Goal: Complete application form

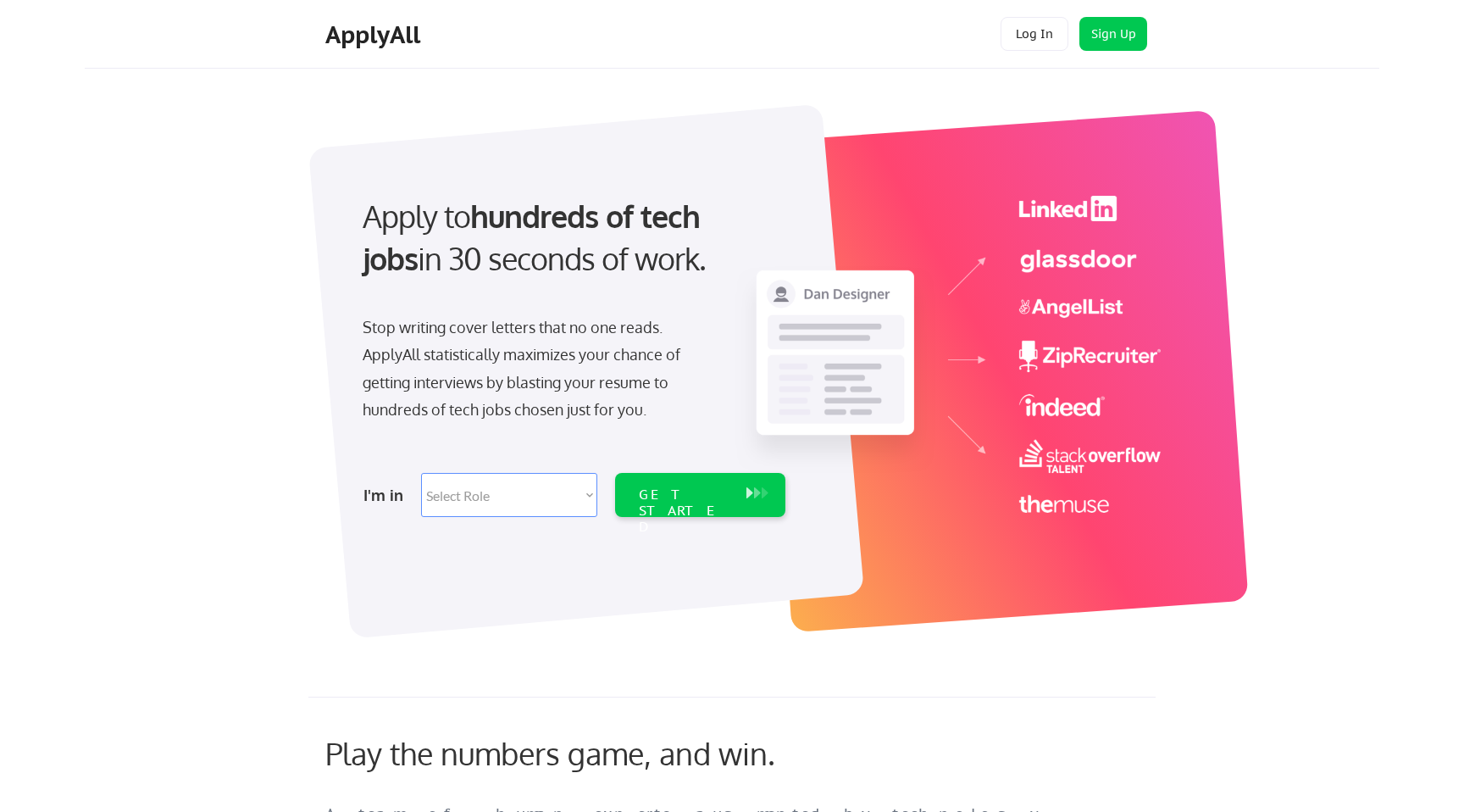
click at [488, 502] on select "Select Role Software Engineering Product Management Customer Success Sales UI/U…" at bounding box center [509, 495] width 176 height 44
select select ""engineering""
click at [421, 473] on select "Select Role Software Engineering Product Management Customer Success Sales UI/U…" at bounding box center [509, 495] width 176 height 44
select select ""engineering""
click at [684, 499] on div "GET STARTED" at bounding box center [685, 511] width 91 height 49
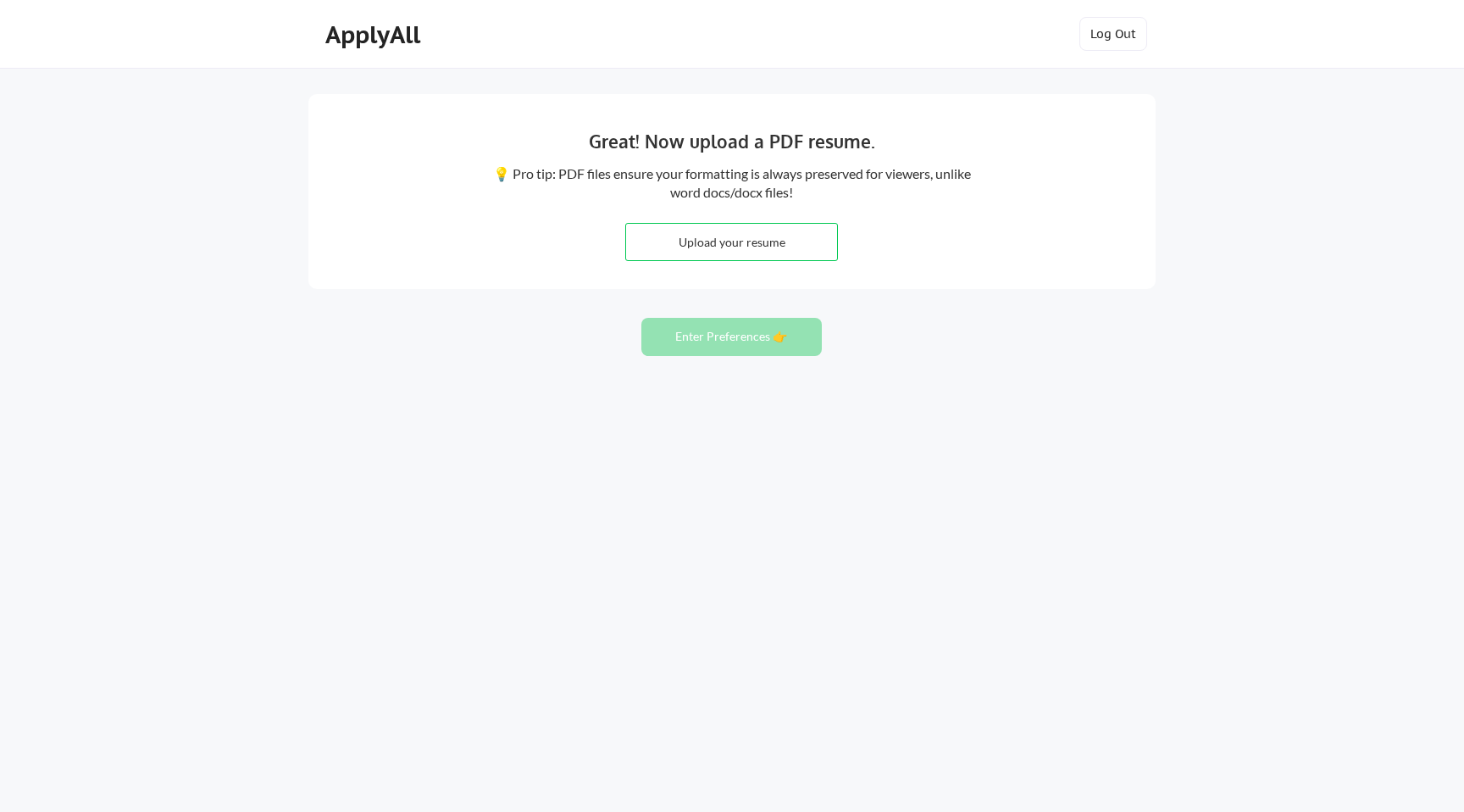
click at [777, 242] on input "file" at bounding box center [732, 242] width 211 height 36
click at [727, 241] on input "file" at bounding box center [732, 242] width 211 height 36
type input "C:\fakepath\Resume_Reshma_0721.pdf"
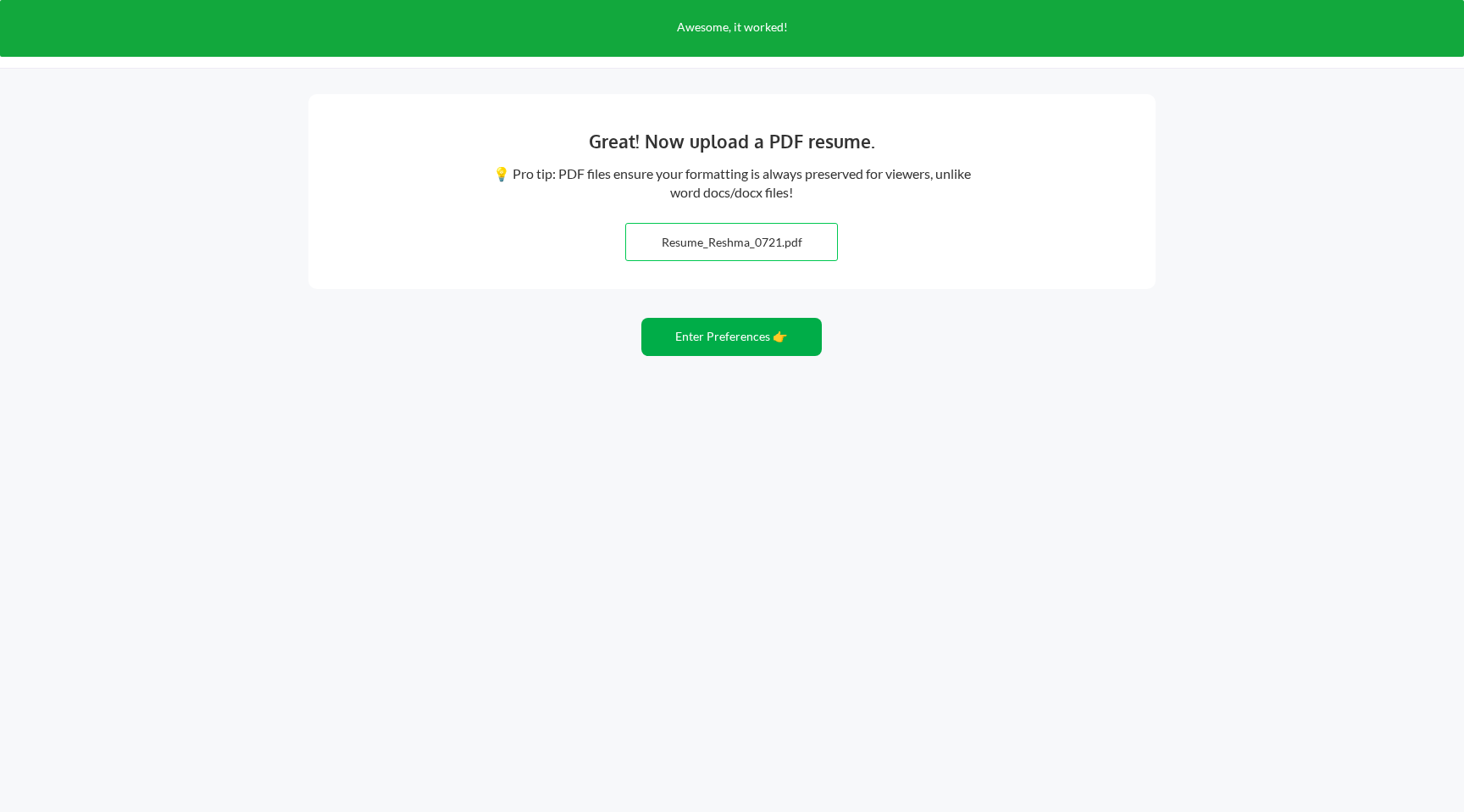
click at [751, 335] on button "Enter Preferences 👉" at bounding box center [731, 336] width 180 height 38
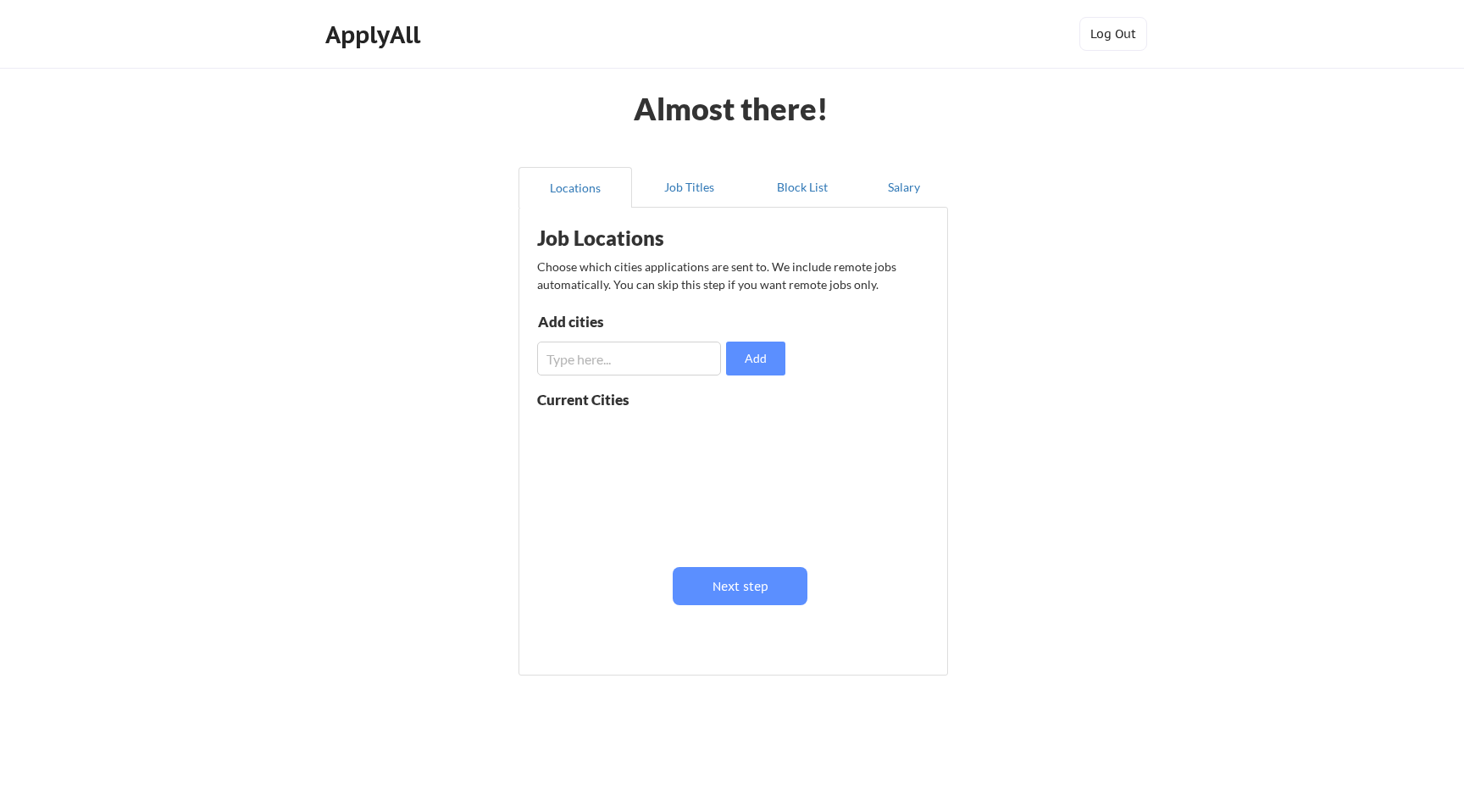
click at [660, 356] on input "input" at bounding box center [629, 358] width 184 height 34
type input "[GEOGRAPHIC_DATA]"
click at [748, 357] on button "Add" at bounding box center [756, 358] width 59 height 34
click at [631, 364] on input "input" at bounding box center [629, 358] width 184 height 34
type input "[US_STATE]"
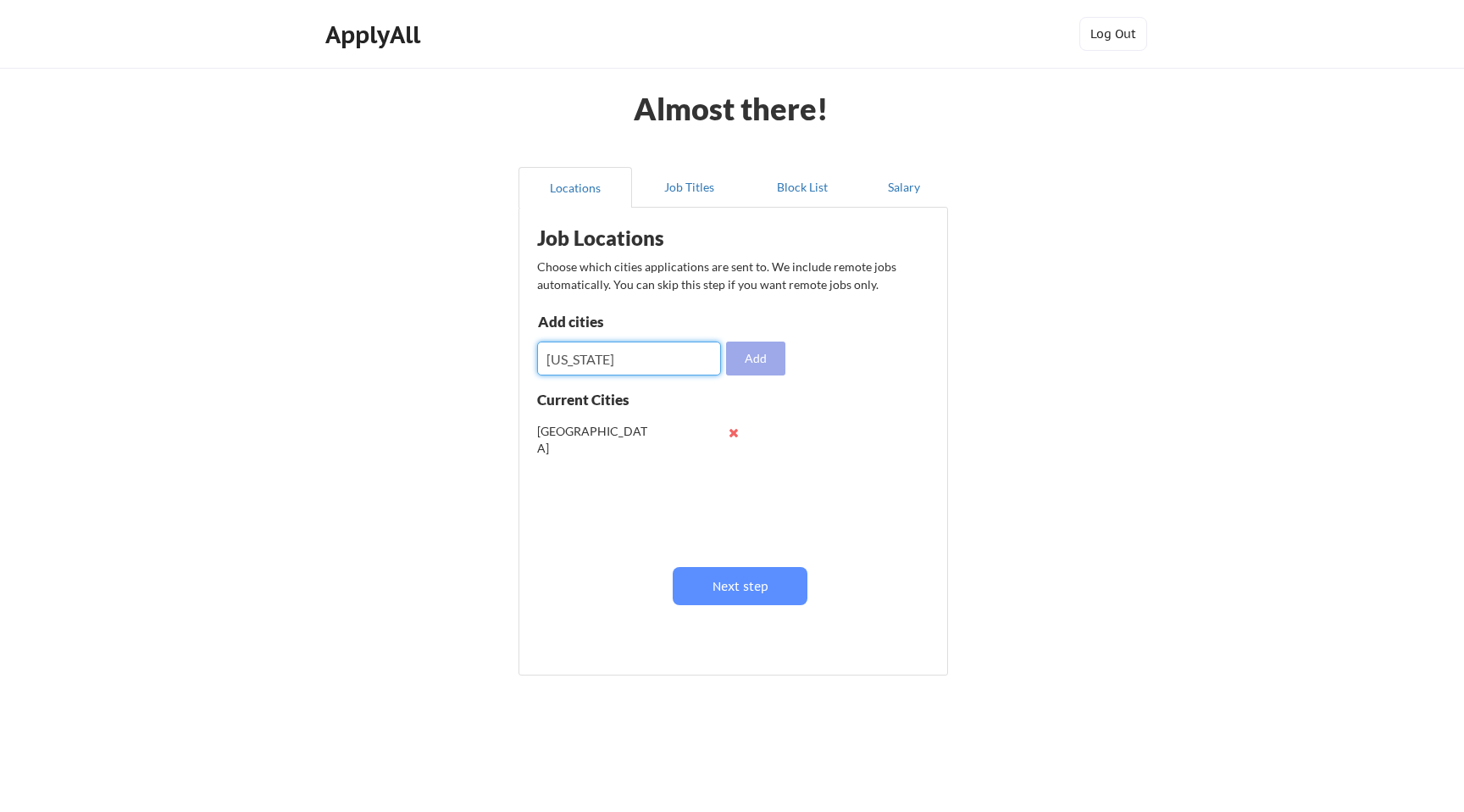
click at [749, 355] on button "Add" at bounding box center [756, 358] width 59 height 34
click at [655, 364] on input "input" at bounding box center [629, 358] width 184 height 34
type input "[US_STATE]"
click at [760, 358] on button "Add" at bounding box center [756, 358] width 59 height 34
click at [673, 356] on input "input" at bounding box center [629, 358] width 184 height 34
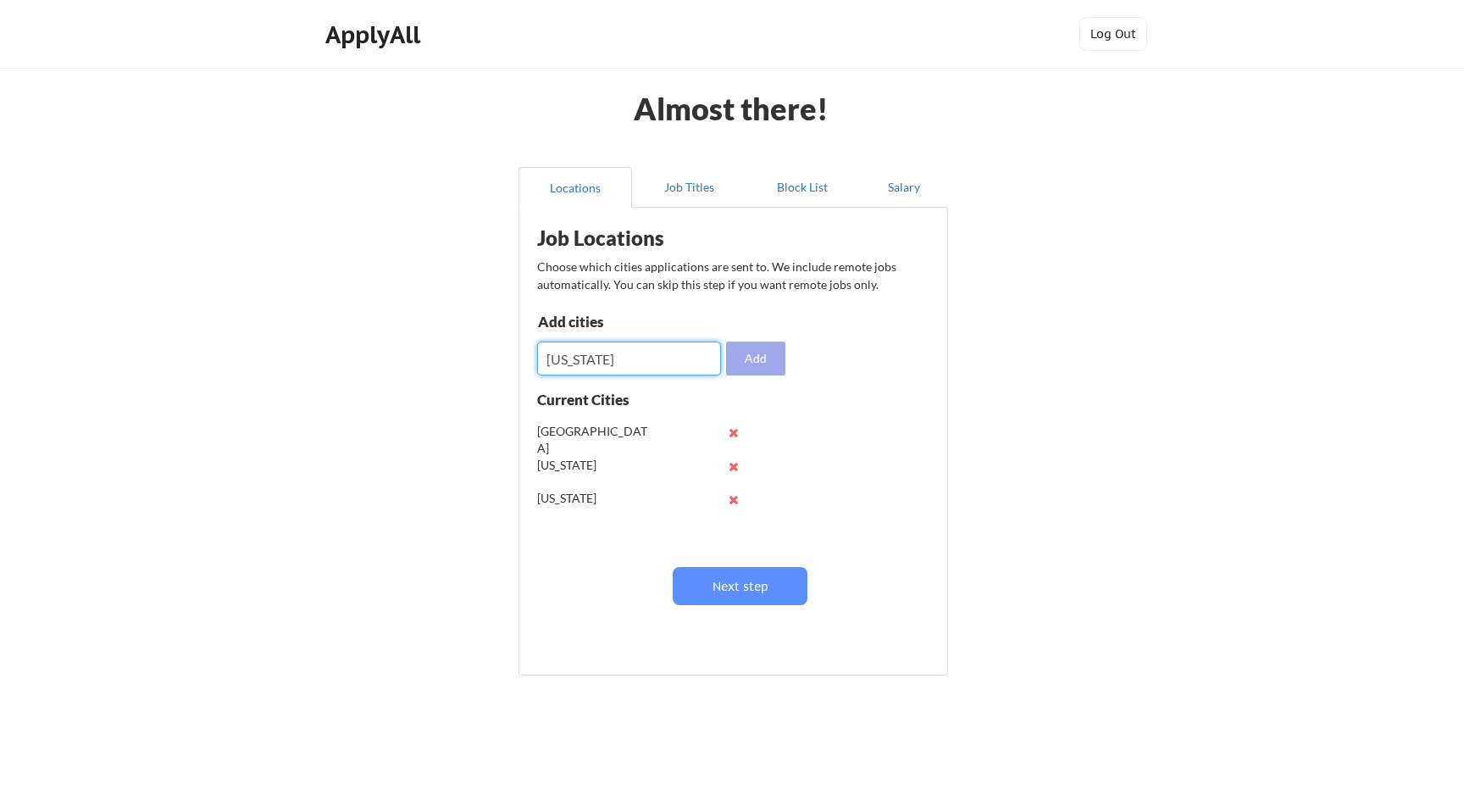
type input "[US_STATE]"
click at [770, 355] on button "Add" at bounding box center [756, 358] width 59 height 34
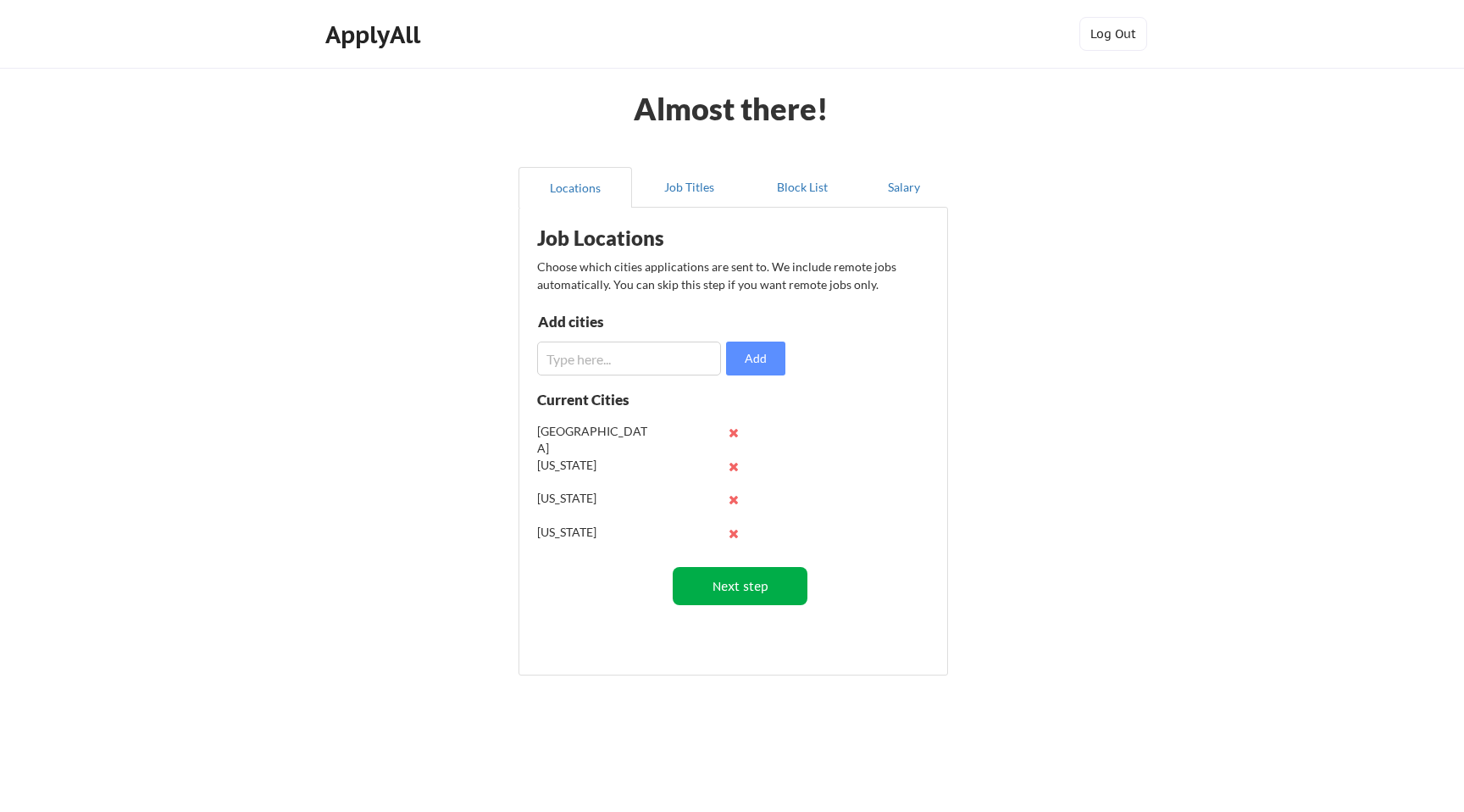
click at [740, 591] on button "Next step" at bounding box center [740, 586] width 135 height 38
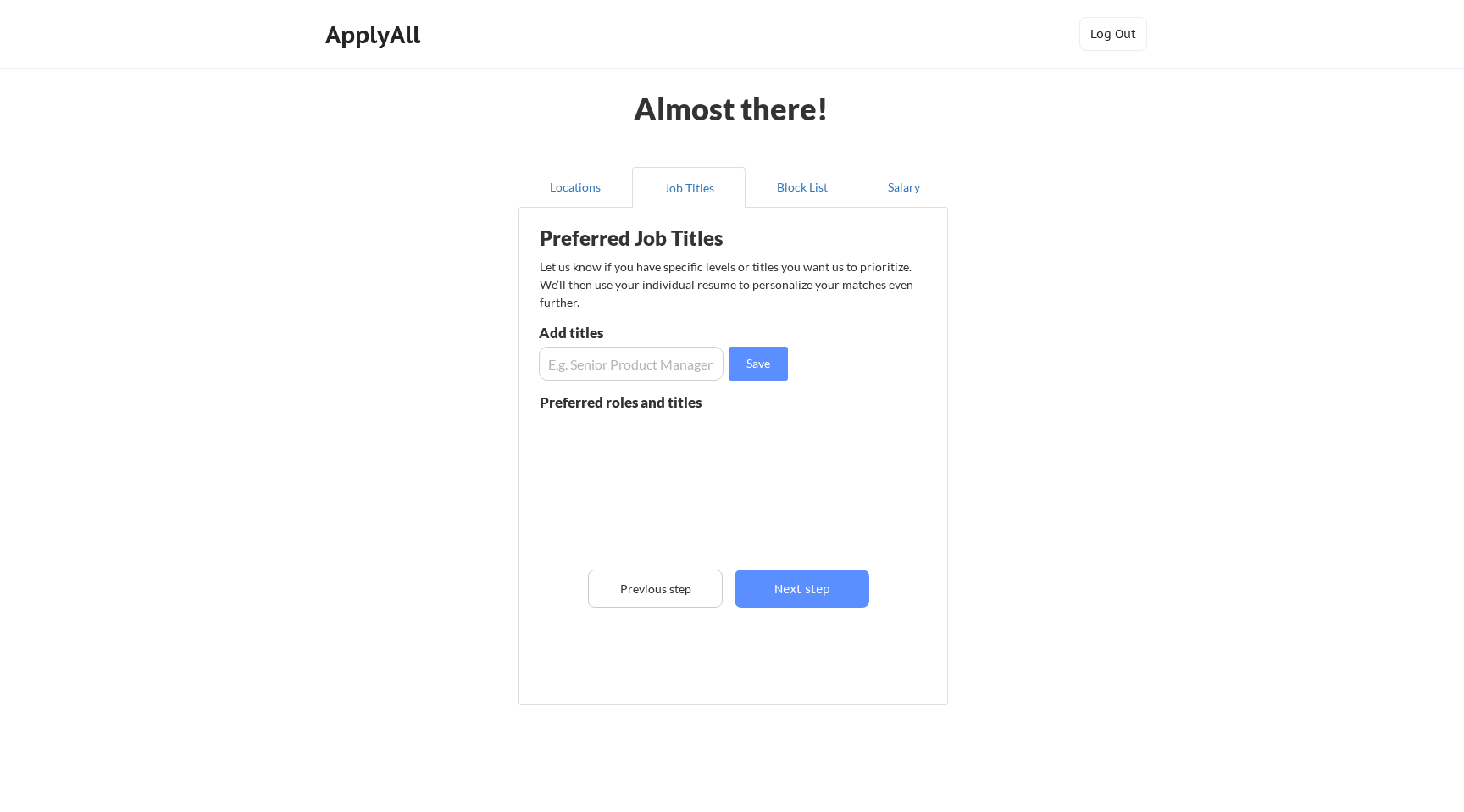
click at [676, 372] on input "input" at bounding box center [631, 363] width 185 height 34
type input "Senior java developer"
click at [770, 367] on button "Save" at bounding box center [757, 363] width 59 height 34
click at [791, 601] on button "Next step" at bounding box center [802, 588] width 135 height 38
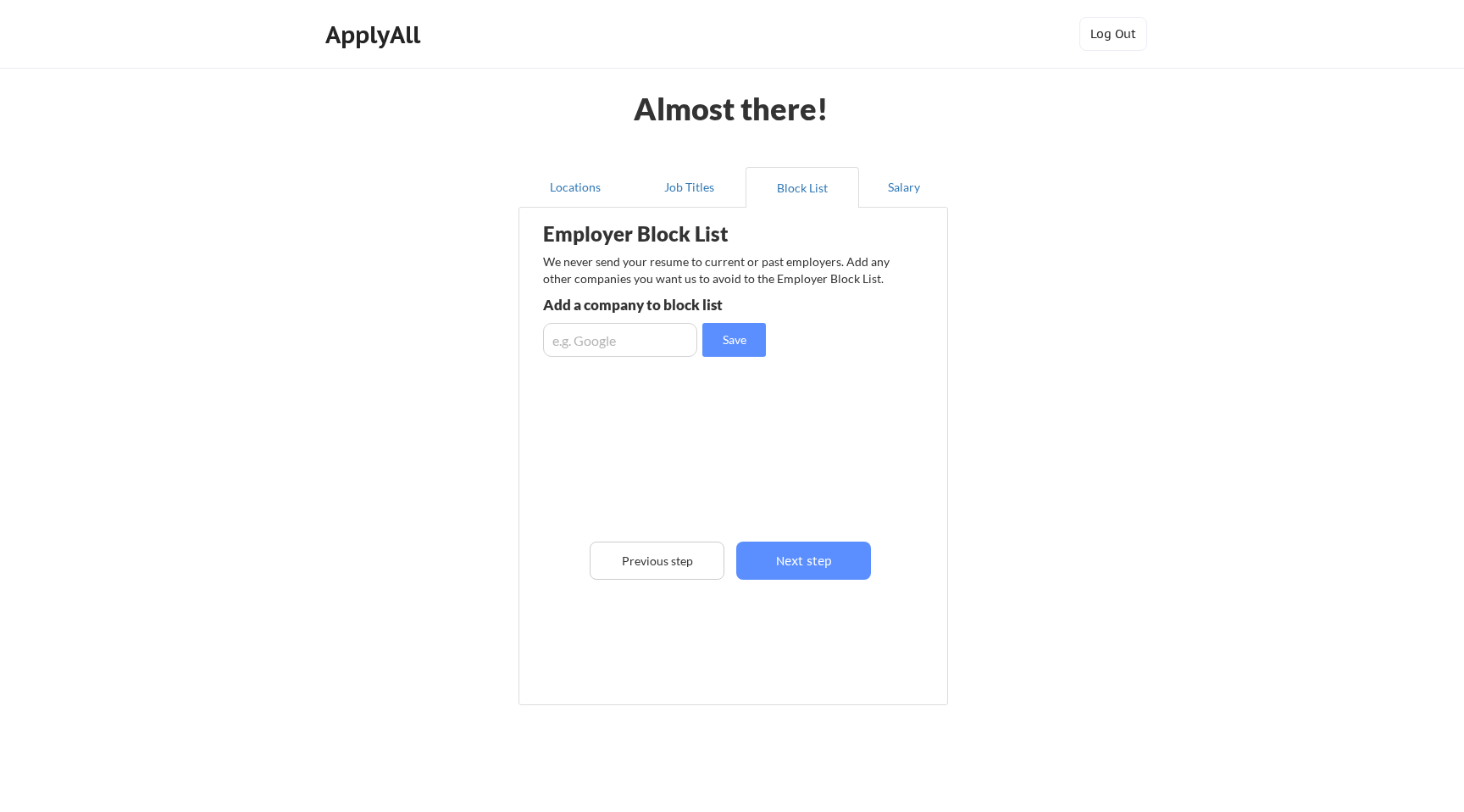
click at [640, 347] on input "input" at bounding box center [620, 339] width 155 height 34
type input "suntec business solutions"
click at [724, 346] on button "Save" at bounding box center [735, 339] width 64 height 34
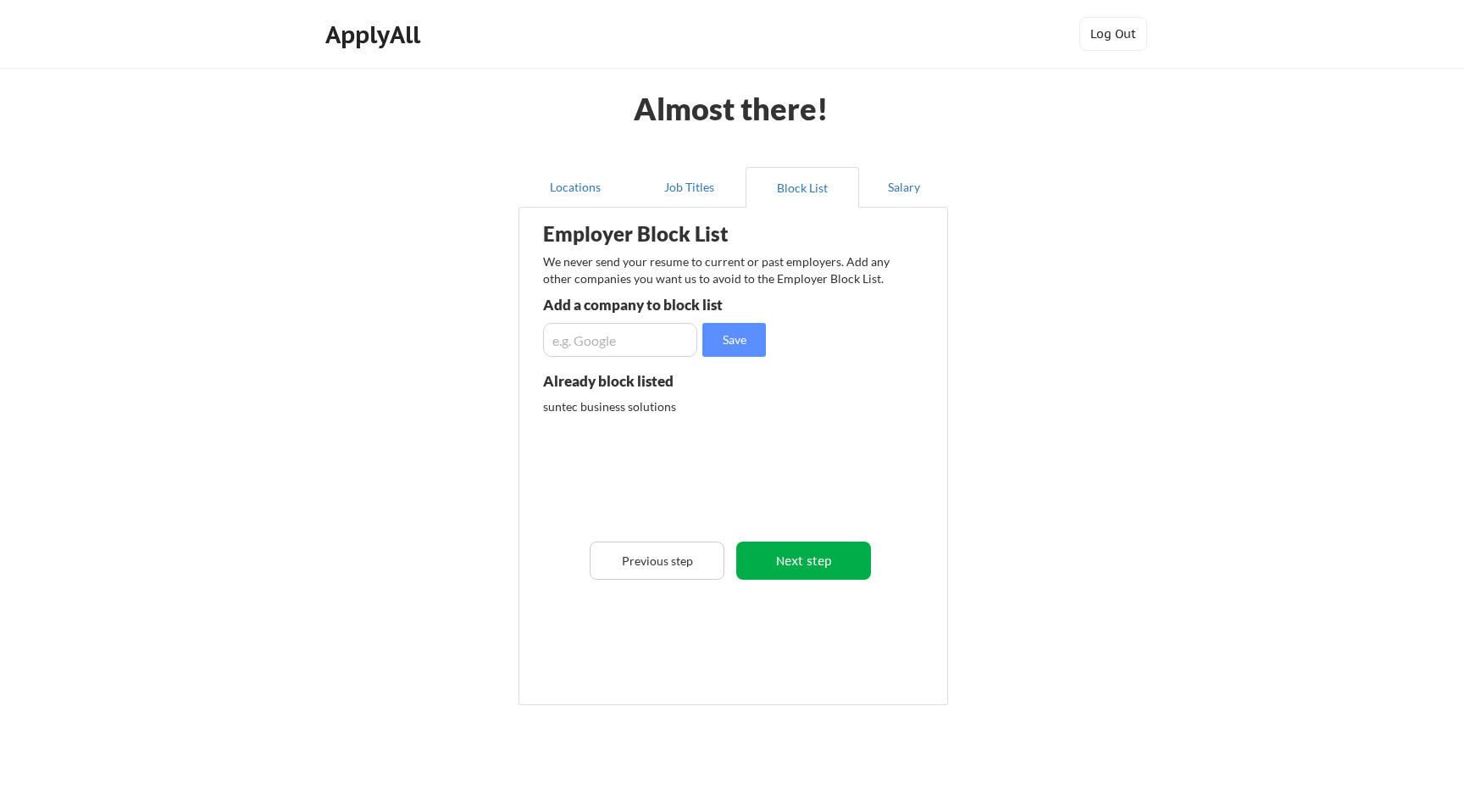
click at [801, 554] on button "Next step" at bounding box center [804, 560] width 135 height 38
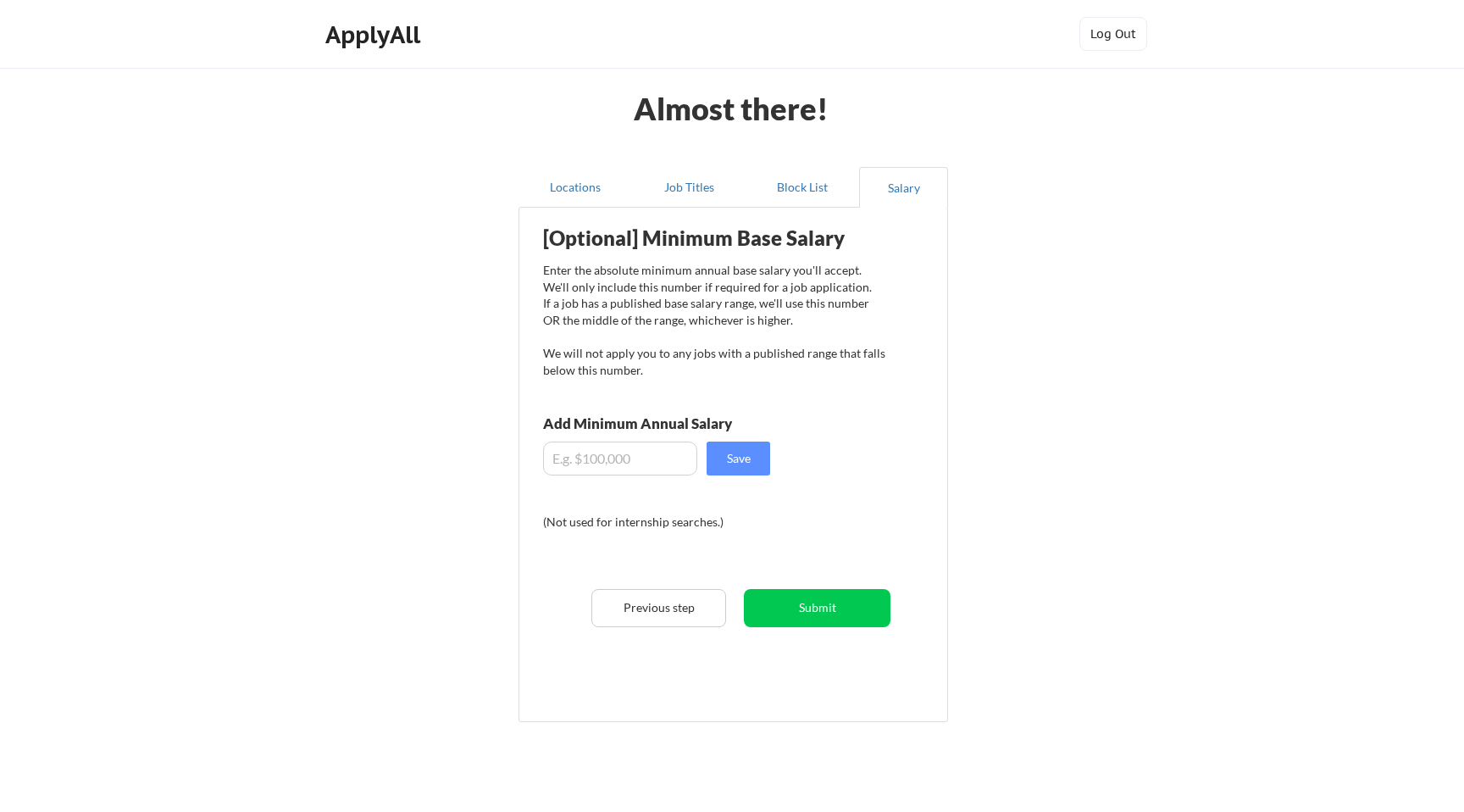
click at [632, 457] on input "input" at bounding box center [620, 458] width 155 height 34
type input "$140,000"
click at [722, 461] on button "Save" at bounding box center [738, 458] width 64 height 34
click at [827, 620] on button "Submit" at bounding box center [817, 608] width 146 height 38
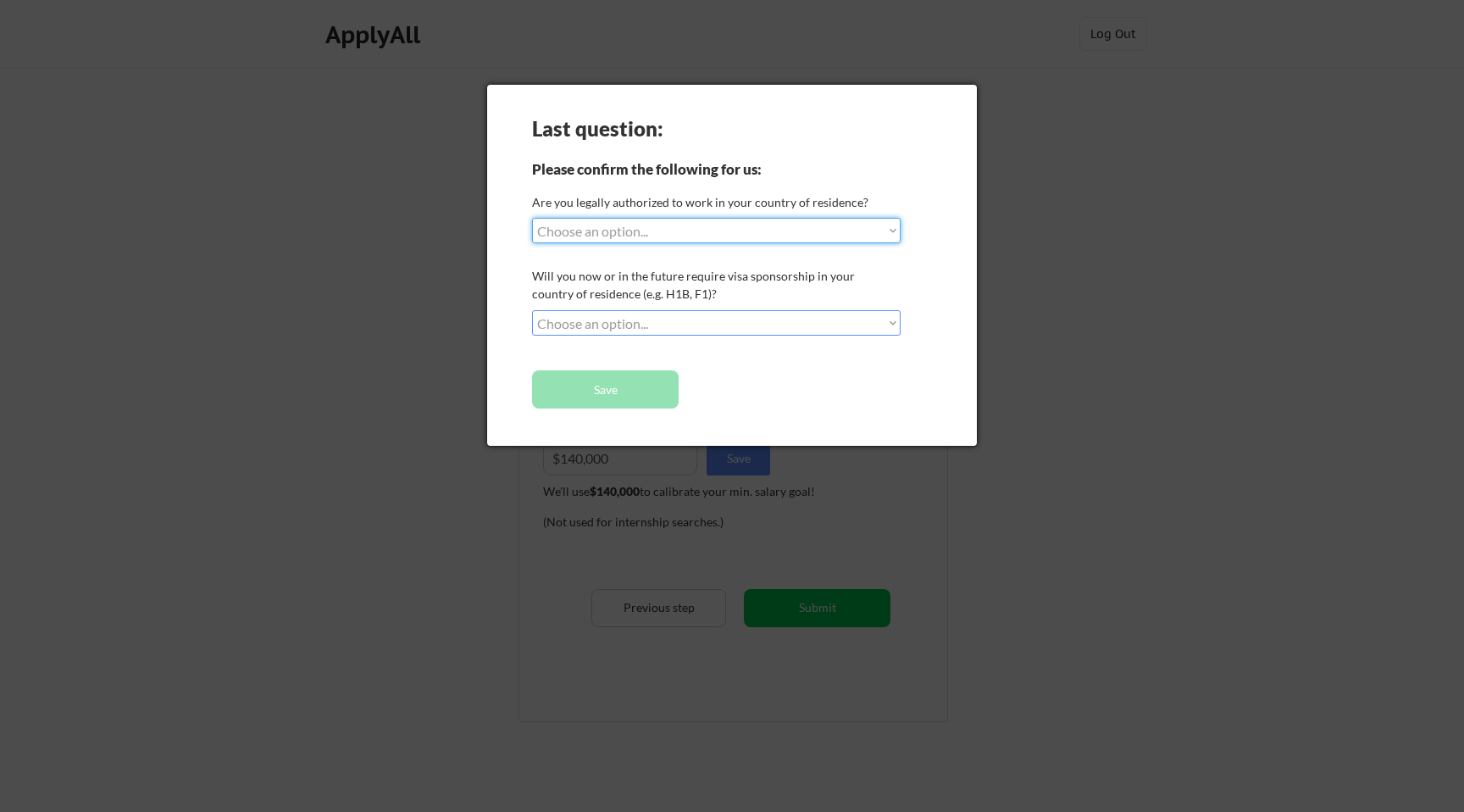
click at [635, 230] on select "Choose an option... Yes, I am a [DEMOGRAPHIC_DATA] Citizen Yes, I am a [DEMOGRA…" at bounding box center [716, 230] width 368 height 25
select select ""yes__i_am_here_on_a_visa__h1b__opt__etc__""
click at [532, 217] on select "Choose an option... Yes, I am a [DEMOGRAPHIC_DATA] Citizen Yes, I am a [DEMOGRA…" at bounding box center [716, 230] width 368 height 25
click at [604, 320] on select "Choose an option... No, I will not need sponsorship Yes, I will need sponsorship" at bounding box center [716, 323] width 368 height 25
select select ""yes__i_will_need_sponsorship""
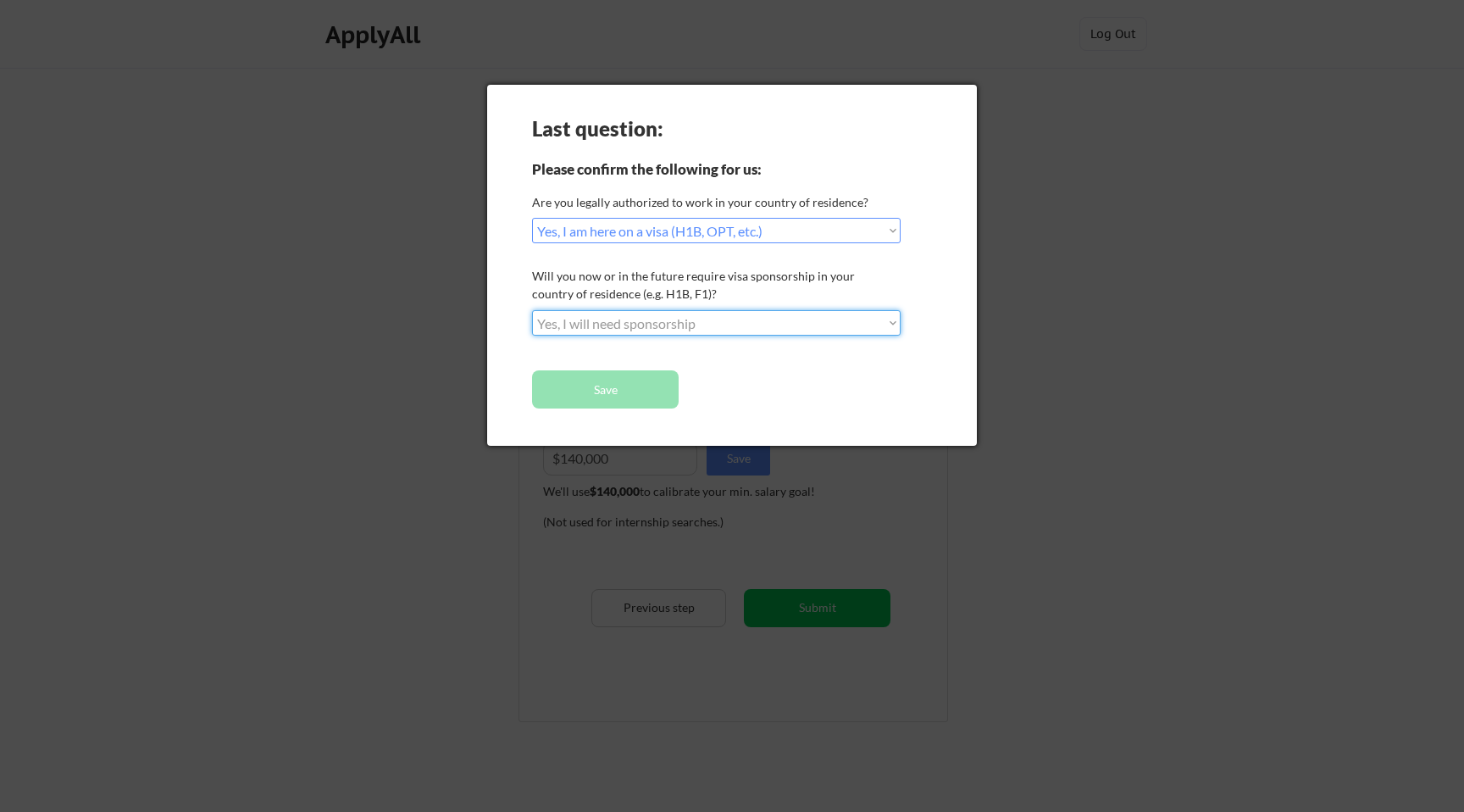
click at [532, 310] on select "Choose an option... No, I will not need sponsorship Yes, I will need sponsorship" at bounding box center [716, 323] width 368 height 25
click at [604, 393] on button "Save" at bounding box center [605, 389] width 146 height 38
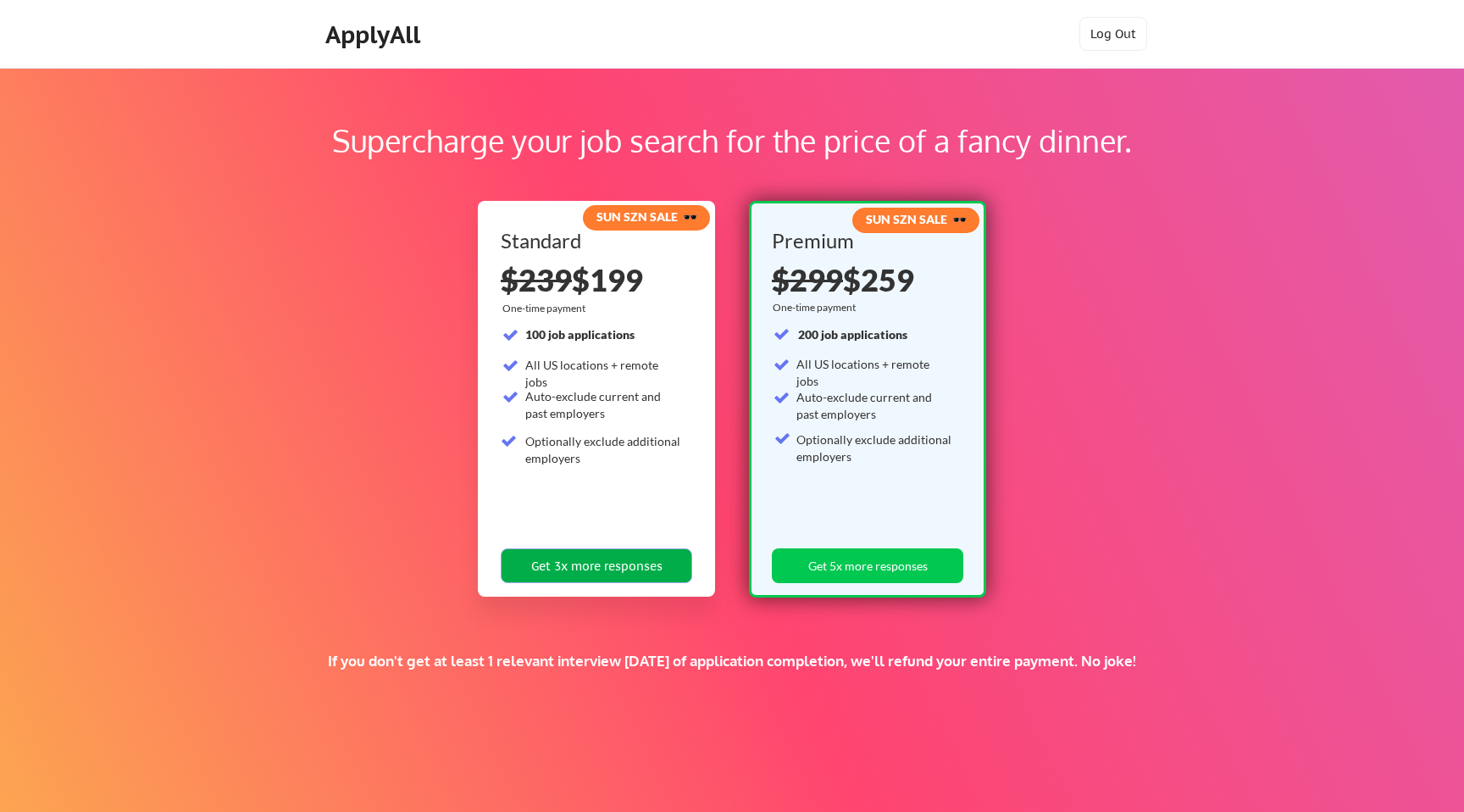
click at [571, 564] on button "Get 3x more responses" at bounding box center [597, 566] width 192 height 35
